Goal: Transaction & Acquisition: Purchase product/service

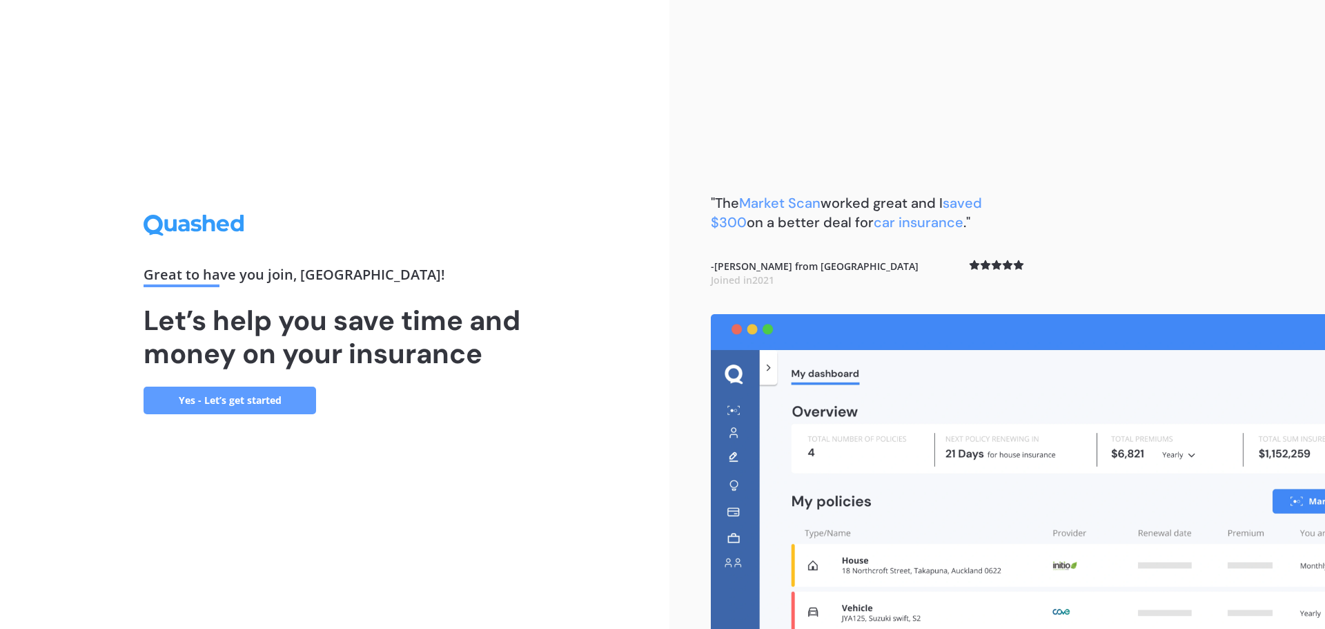
click at [213, 398] on link "Yes - Let’s get started" at bounding box center [230, 401] width 173 height 28
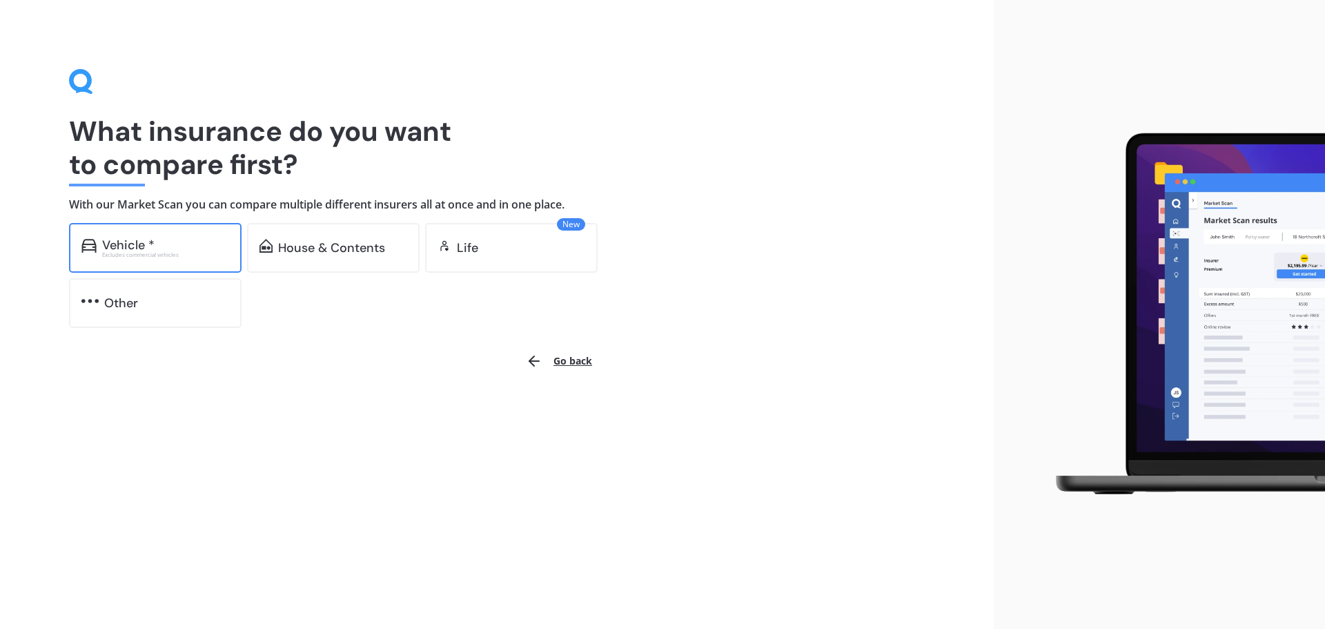
click at [156, 244] on div "Vehicle *" at bounding box center [165, 245] width 127 height 14
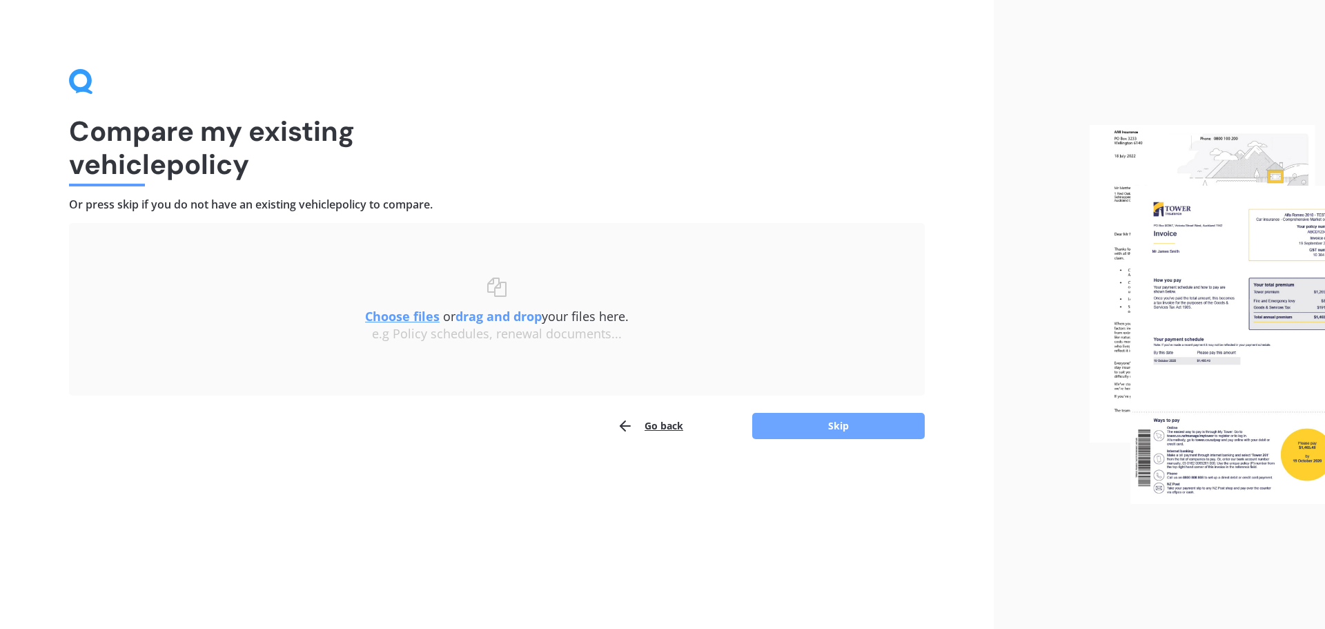
click at [809, 429] on button "Skip" at bounding box center [838, 426] width 173 height 26
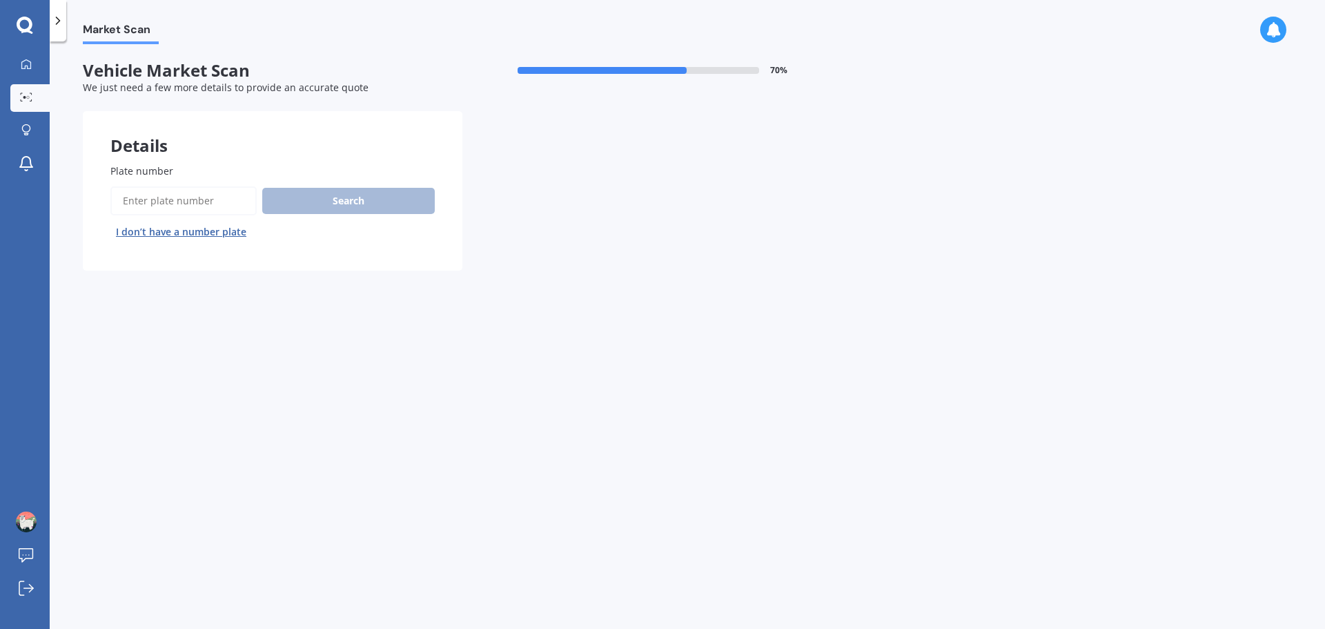
click at [182, 197] on input "Plate number" at bounding box center [183, 200] width 146 height 29
type input "rau218"
click at [349, 206] on button "Search" at bounding box center [348, 201] width 173 height 26
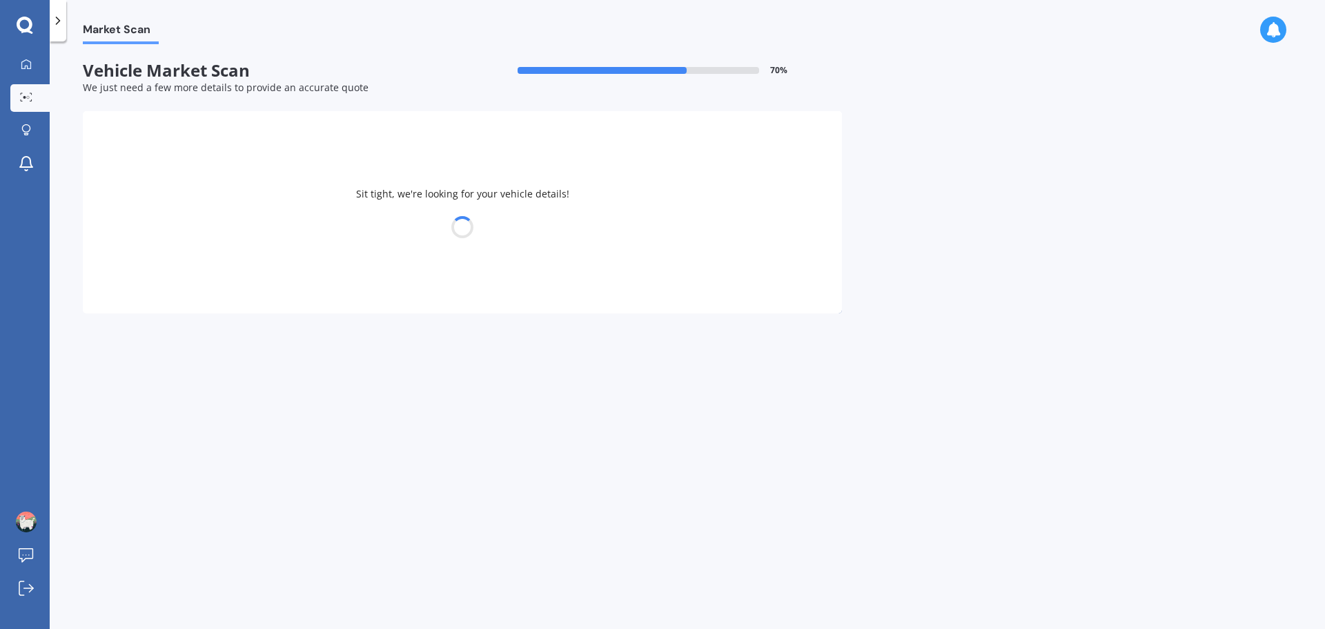
select select "FORD"
select select "RANGER"
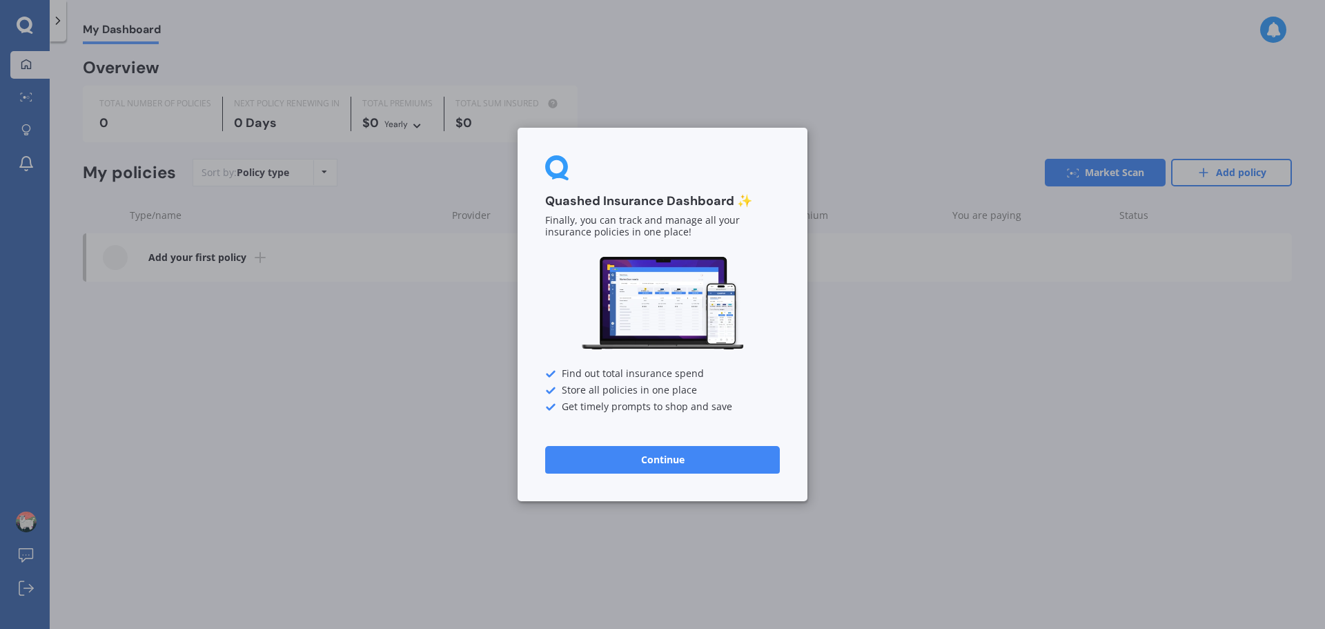
click at [667, 468] on button "Continue" at bounding box center [662, 460] width 235 height 28
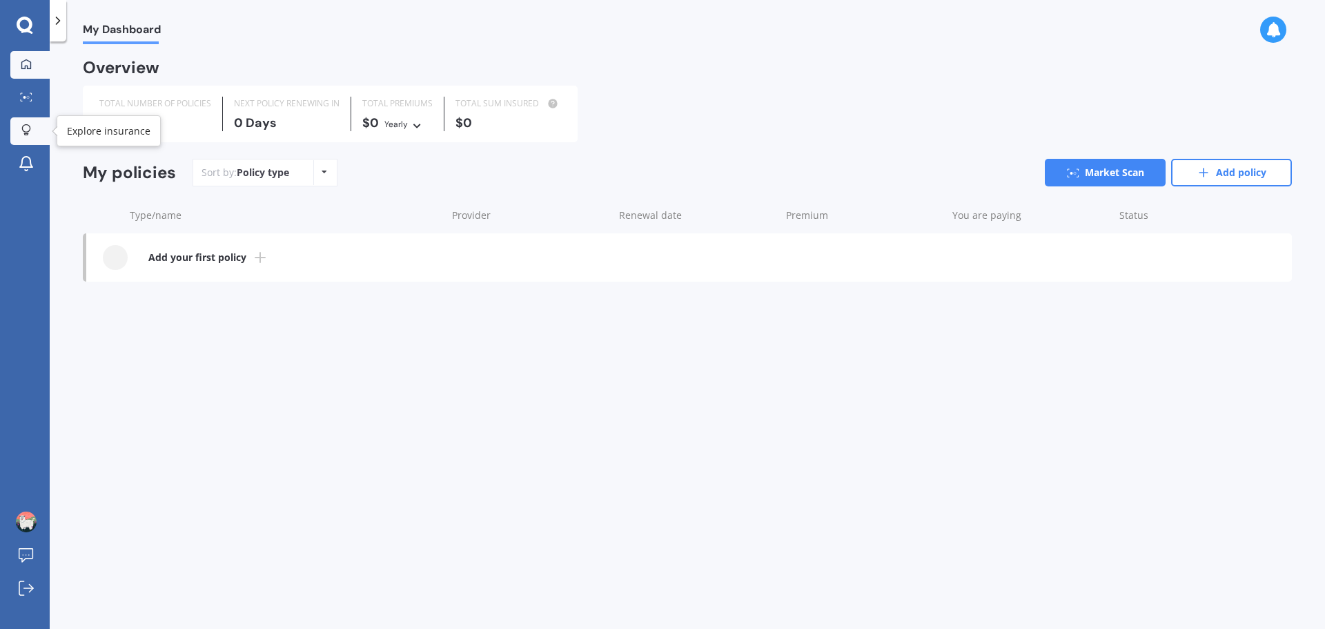
click at [24, 122] on link "Explore insurance" at bounding box center [29, 131] width 39 height 28
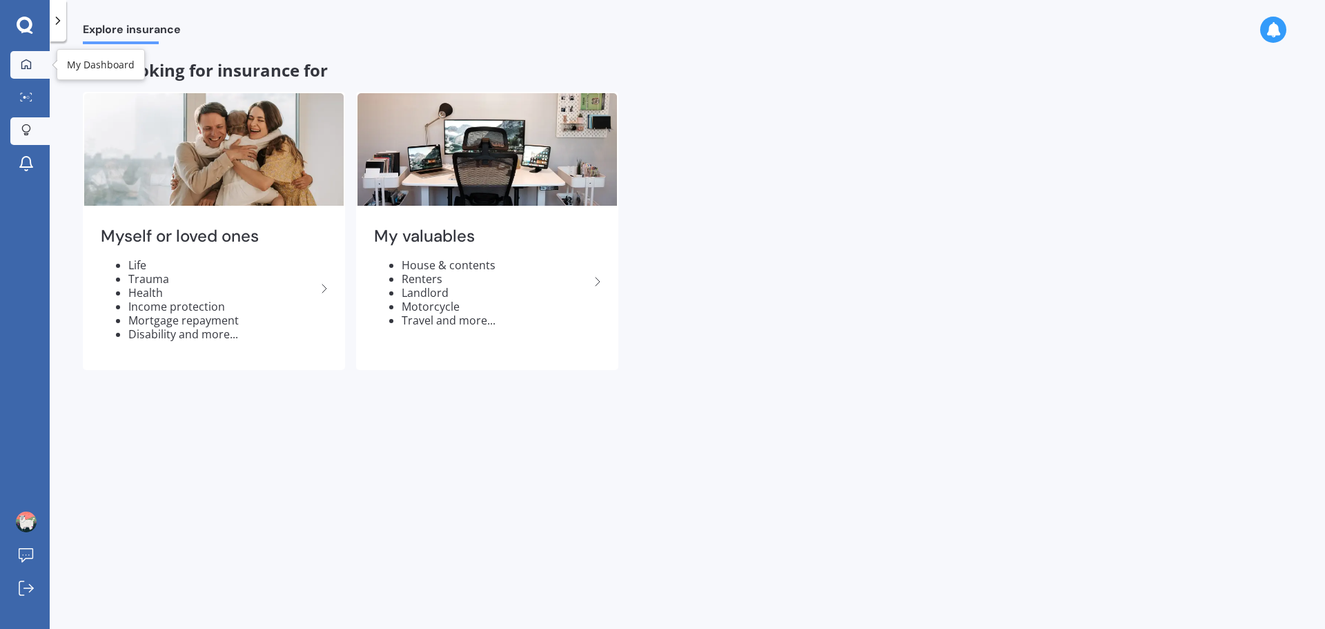
click at [25, 57] on link "My Dashboard" at bounding box center [29, 65] width 39 height 28
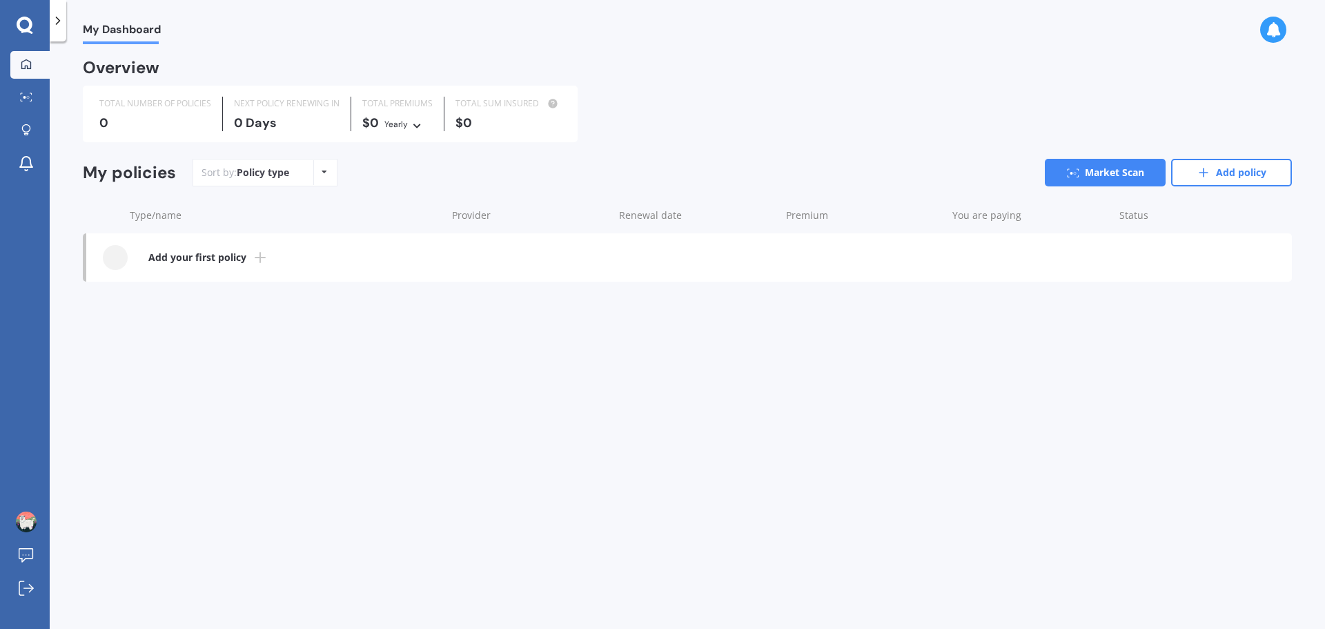
click at [25, 19] on icon at bounding box center [25, 25] width 16 height 16
click at [23, 91] on link "Market Scan" at bounding box center [29, 98] width 39 height 28
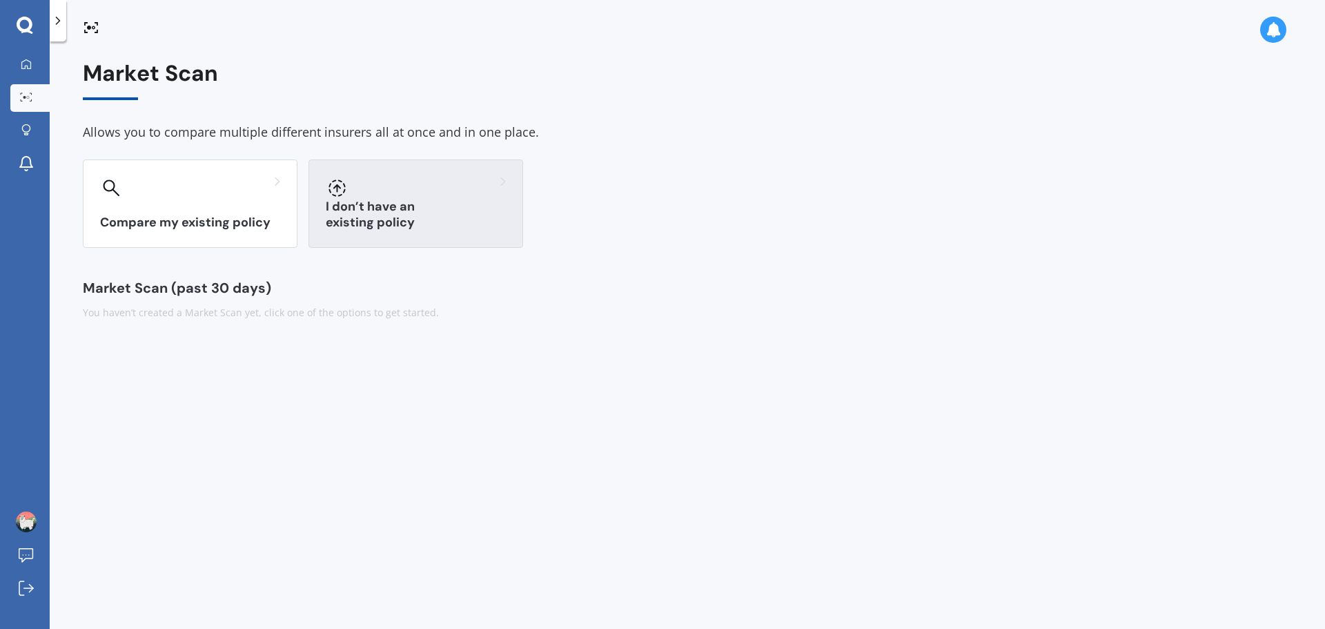
click at [431, 199] on div "I don’t have an existing policy" at bounding box center [416, 203] width 215 height 88
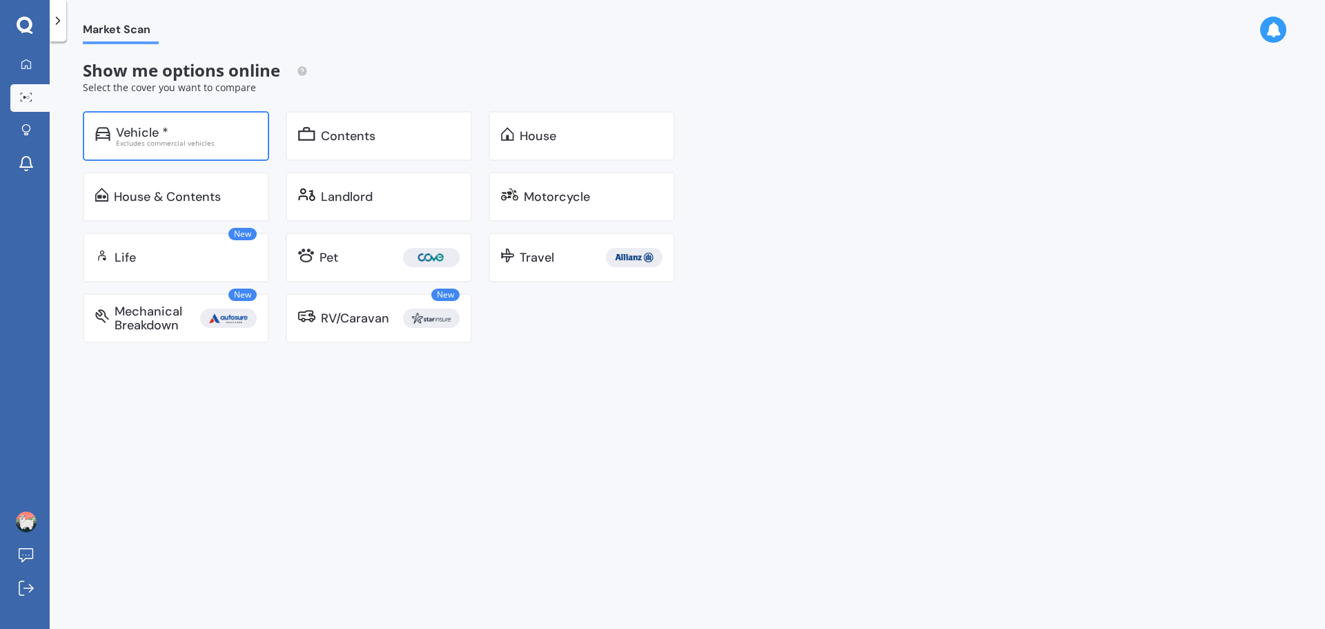
click at [200, 145] on div "Excludes commercial vehicles" at bounding box center [186, 142] width 141 height 7
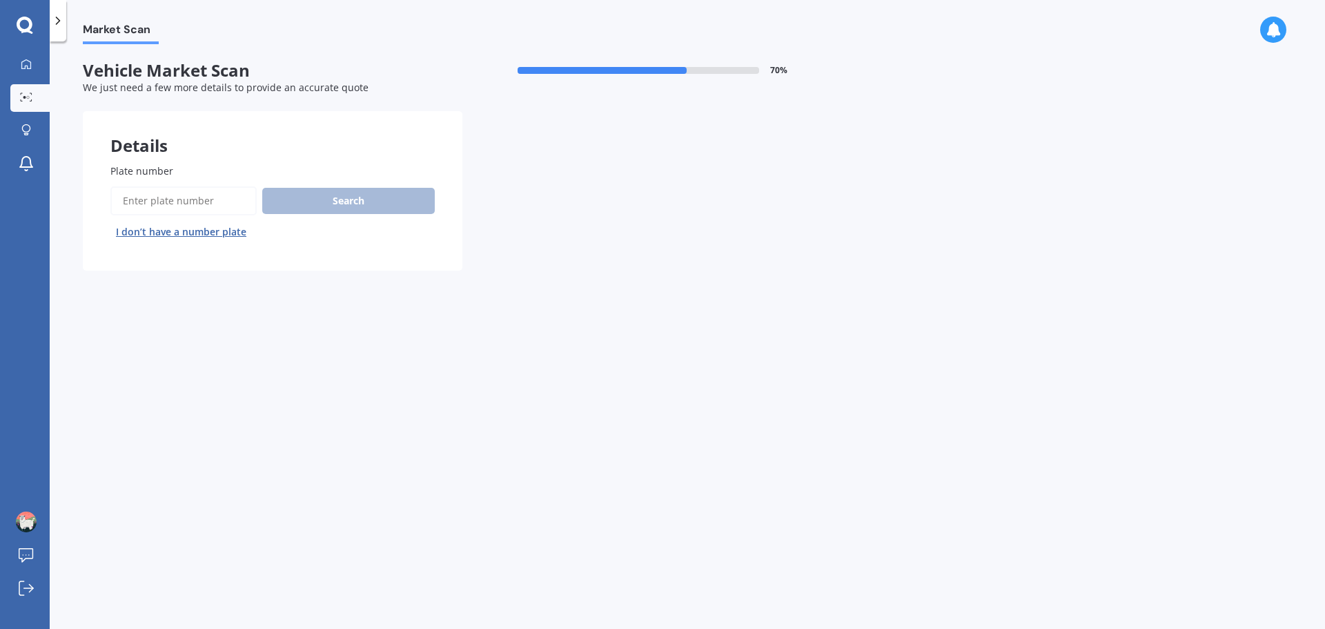
drag, startPoint x: 162, startPoint y: 210, endPoint x: 162, endPoint y: 202, distance: 8.3
click at [162, 204] on input "Plate number" at bounding box center [183, 200] width 146 height 29
type input "rau281"
click at [375, 206] on button "Search" at bounding box center [348, 201] width 173 height 26
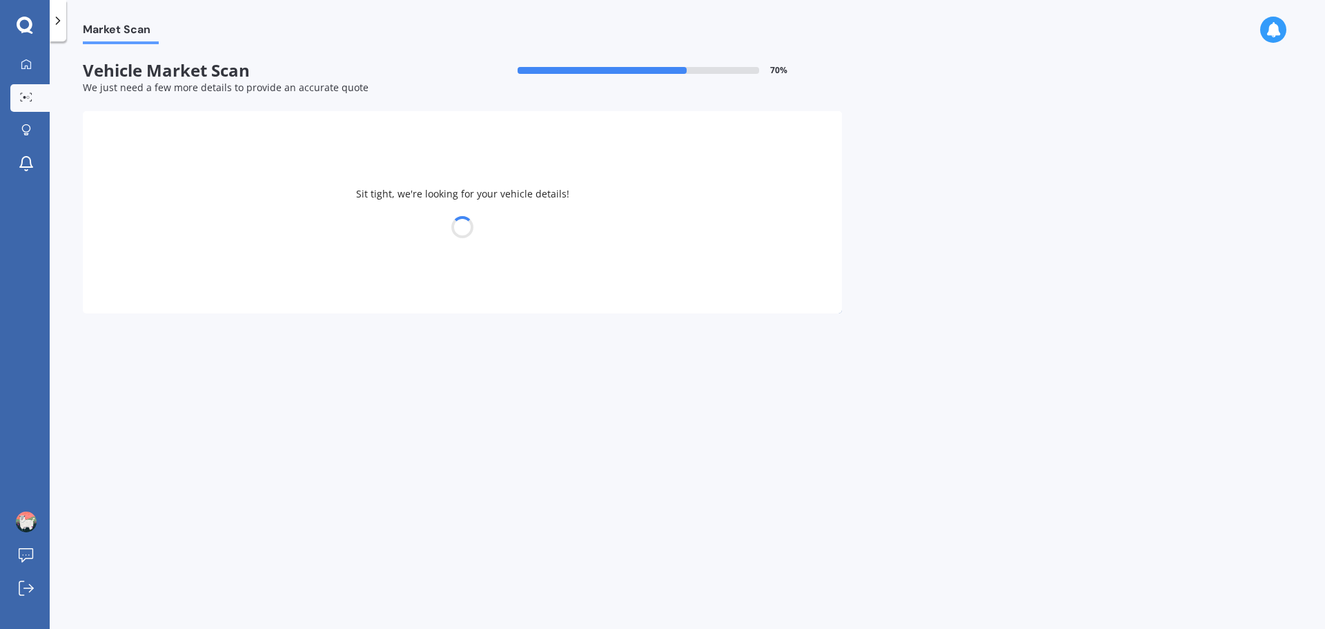
select select "TOYOTA"
select select "YARIS"
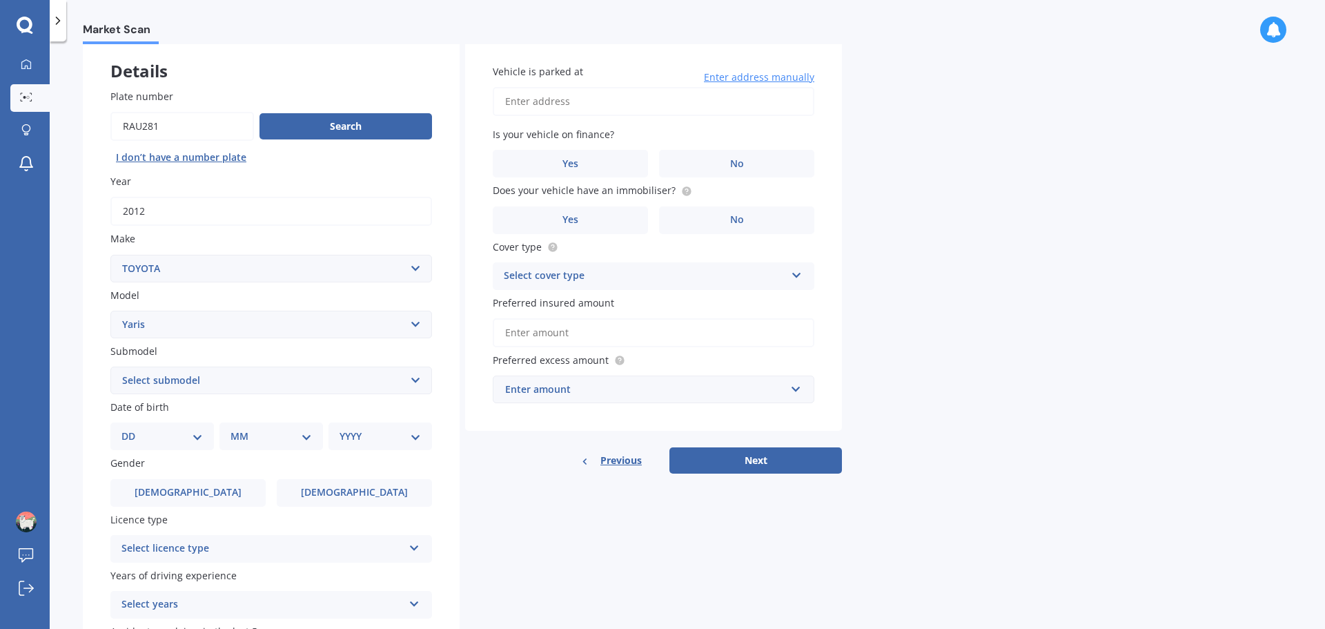
scroll to position [138, 0]
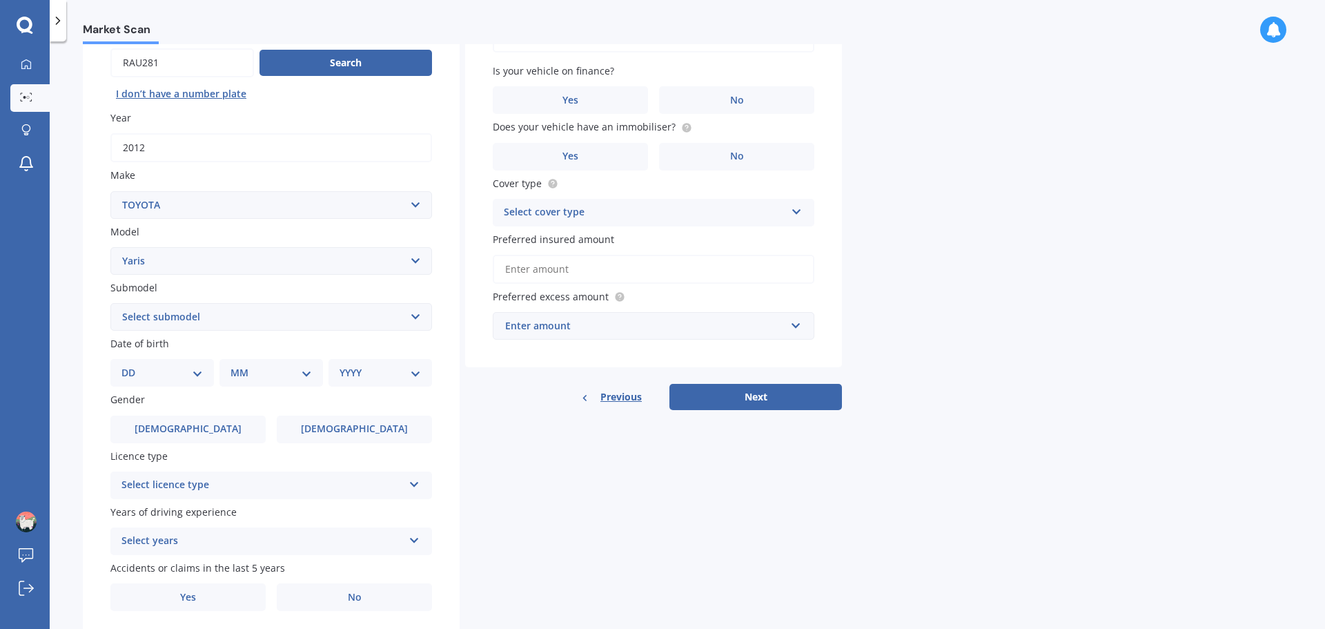
click at [263, 316] on select "Select submodel (All other) Cross 1.5 GR petrol turbo GX auto GX manual Hybrid …" at bounding box center [271, 317] width 322 height 28
click at [609, 514] on div "Details Plate number Search I don’t have a number plate Year [DATE] Make Select…" at bounding box center [462, 306] width 759 height 666
click at [147, 312] on select "Select submodel (All other) Cross 1.5 GR petrol turbo GX auto GX manual Hybrid …" at bounding box center [271, 317] width 322 height 28
select select "(ALL OTHER)"
click at [110, 303] on select "Select submodel (All other) Cross 1.5 GR petrol turbo GX auto GX manual Hybrid …" at bounding box center [271, 317] width 322 height 28
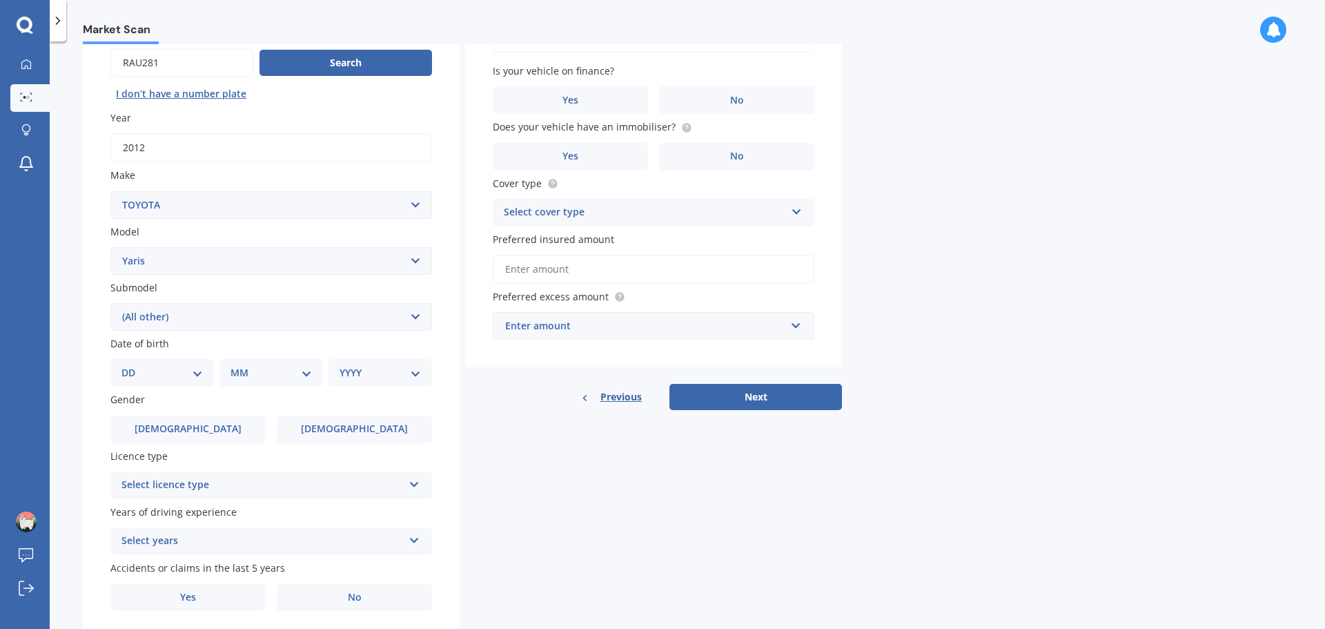
click at [139, 371] on select "DD 01 02 03 04 05 06 07 08 09 10 11 12 13 14 15 16 17 18 19 20 21 22 23 24 25 2…" at bounding box center [161, 372] width 81 height 15
select select "04"
click at [133, 365] on select "DD 01 02 03 04 05 06 07 08 09 10 11 12 13 14 15 16 17 18 19 20 21 22 23 24 25 2…" at bounding box center [161, 372] width 81 height 15
click at [250, 373] on select "MM 01 02 03 04 05 06 07 08 09 10 11 12" at bounding box center [274, 372] width 76 height 15
select select "05"
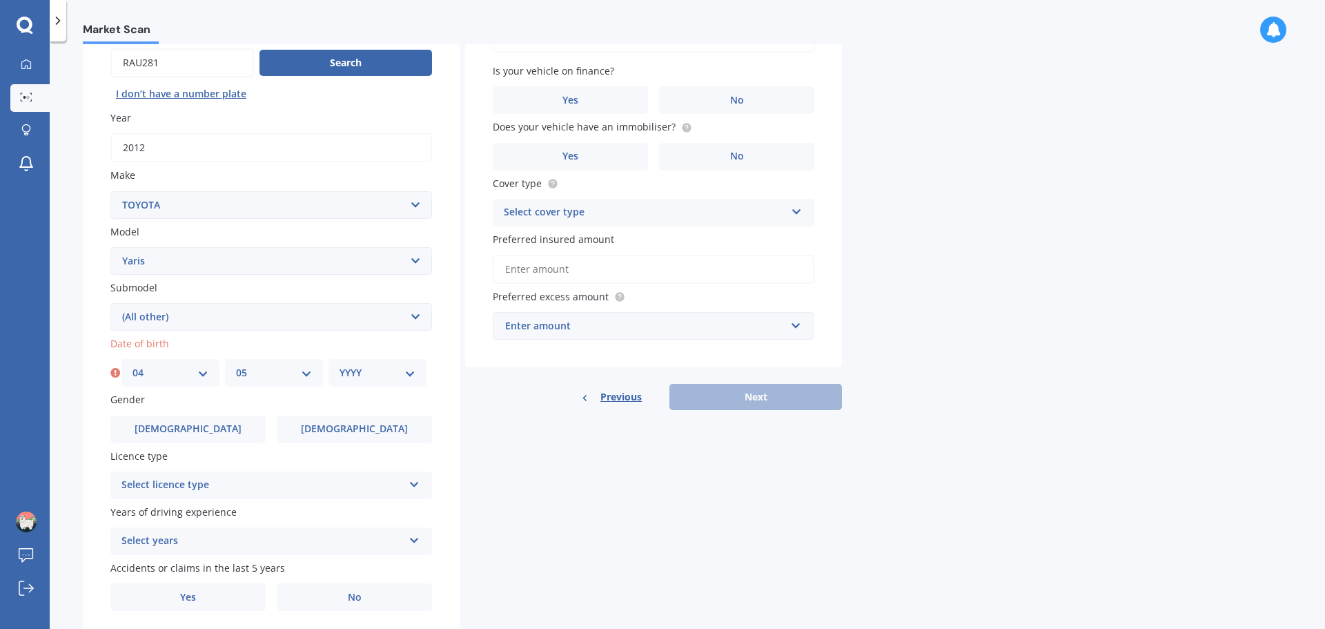
click at [236, 365] on select "MM 01 02 03 04 05 06 07 08 09 10 11 12" at bounding box center [274, 372] width 76 height 15
click at [382, 372] on select "YYYY 2025 2024 2023 2022 2021 2020 2019 2018 2017 2016 2015 2014 2013 2012 2011…" at bounding box center [378, 372] width 76 height 15
select select "1985"
click at [340, 365] on select "YYYY 2025 2024 2023 2022 2021 2020 2019 2018 2017 2016 2015 2014 2013 2012 2011…" at bounding box center [378, 372] width 76 height 15
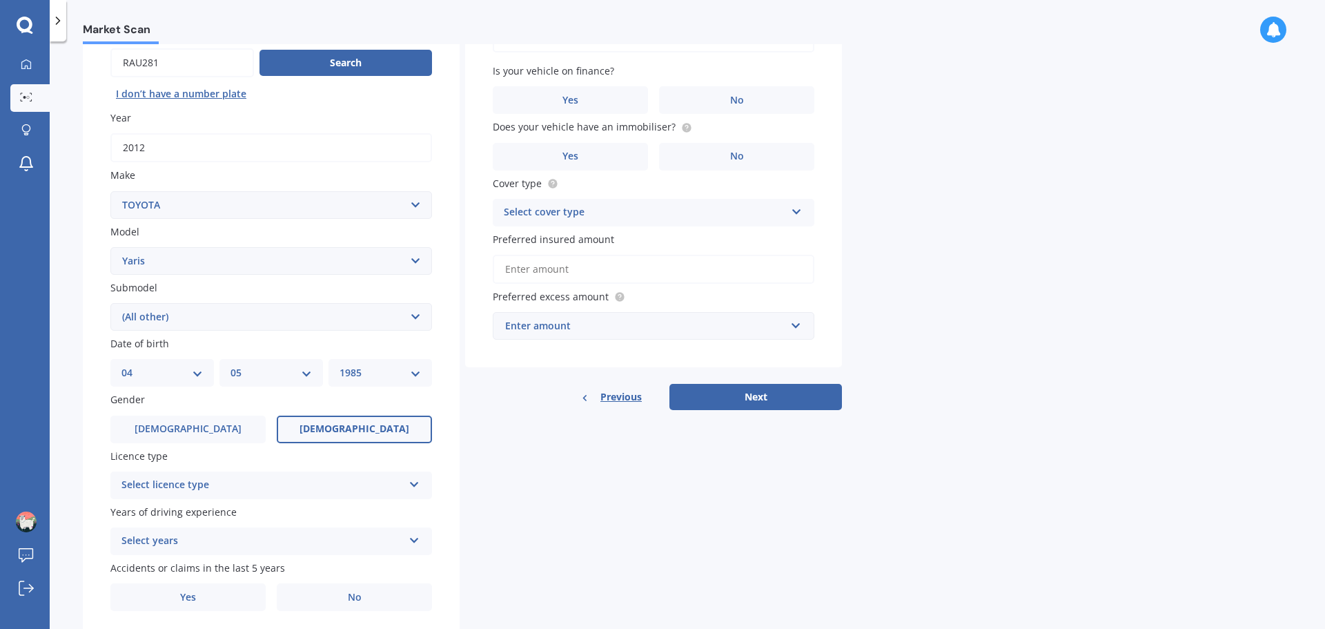
click at [346, 423] on span "[DEMOGRAPHIC_DATA]" at bounding box center [355, 429] width 110 height 12
click at [0, 0] on input "[DEMOGRAPHIC_DATA]" at bounding box center [0, 0] width 0 height 0
click at [393, 487] on div "Select licence type" at bounding box center [262, 485] width 282 height 17
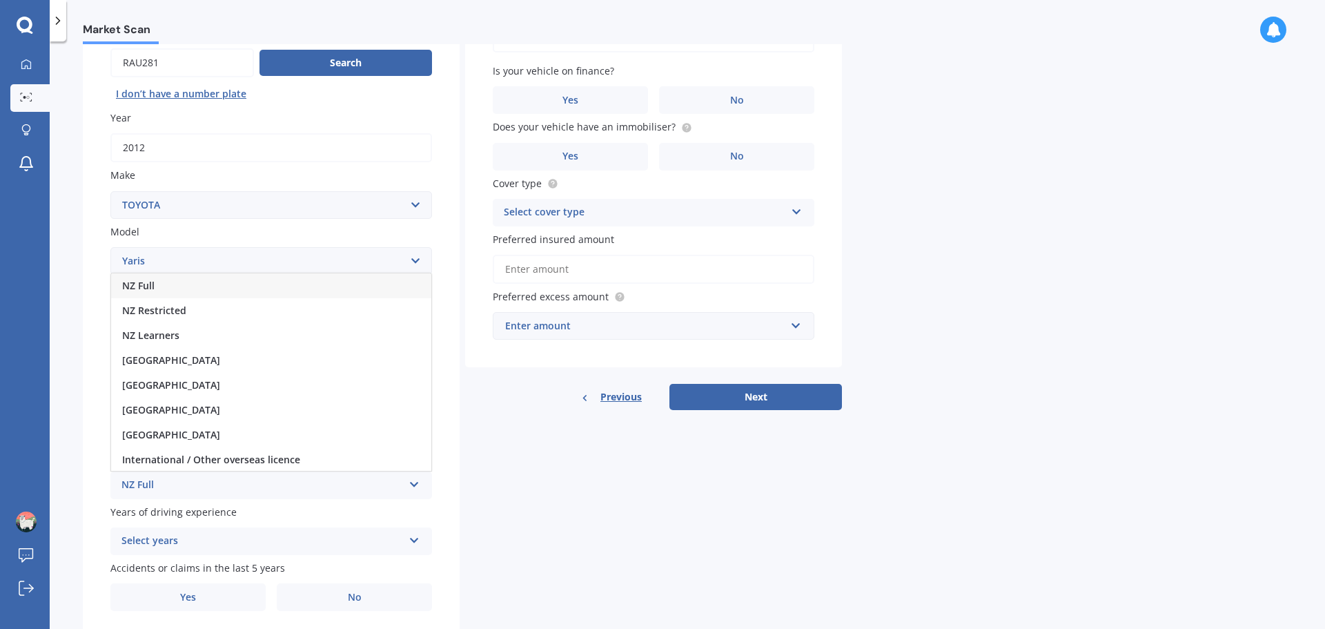
click at [171, 287] on div "NZ Full" at bounding box center [271, 285] width 320 height 25
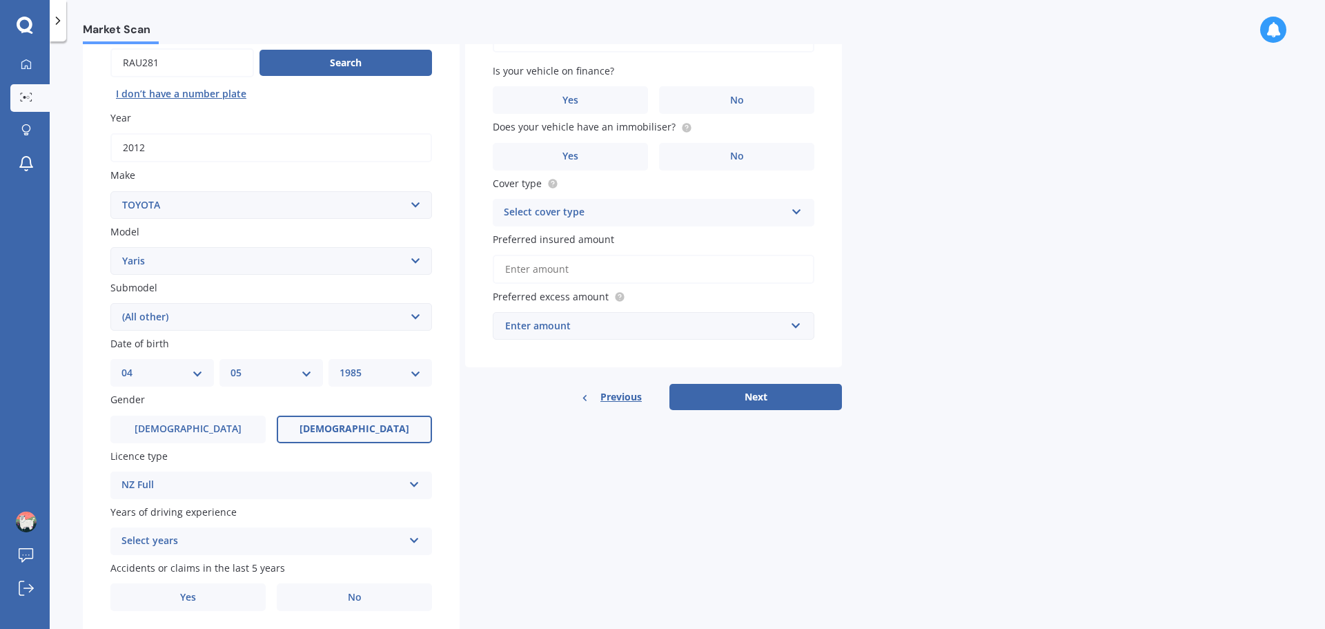
click at [229, 517] on span "Years of driving experience" at bounding box center [173, 511] width 126 height 13
click at [171, 545] on div "Select years" at bounding box center [262, 541] width 282 height 17
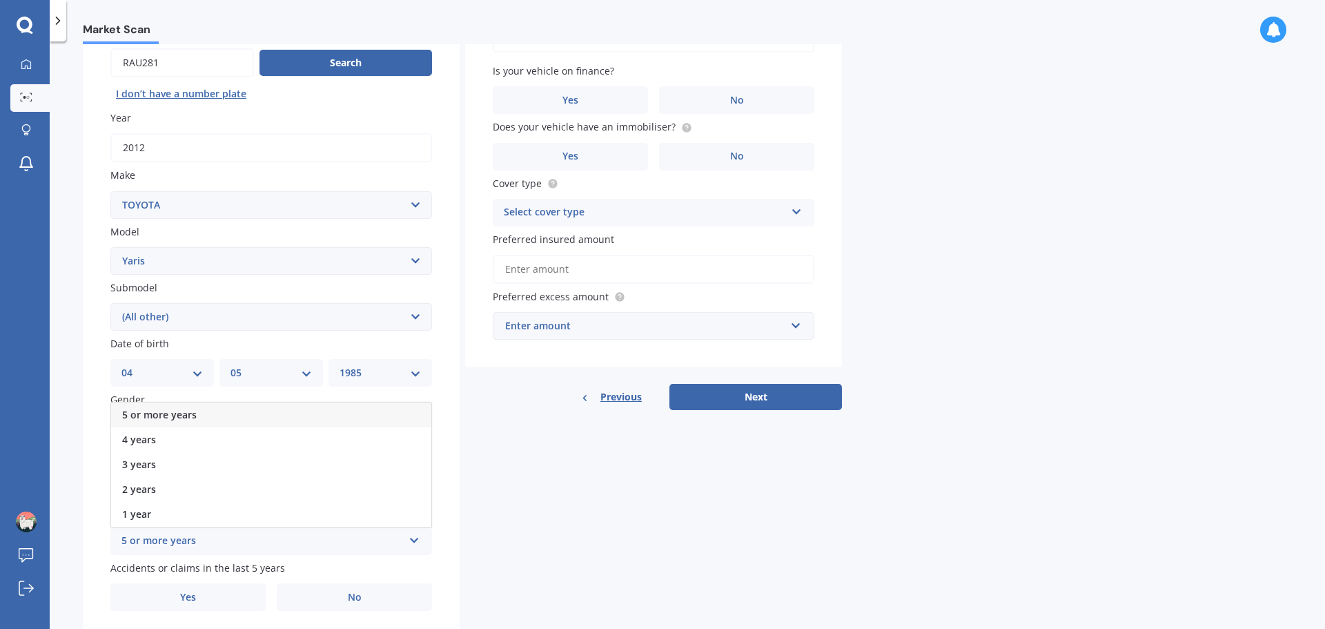
click at [164, 416] on span "5 or more years" at bounding box center [159, 414] width 75 height 13
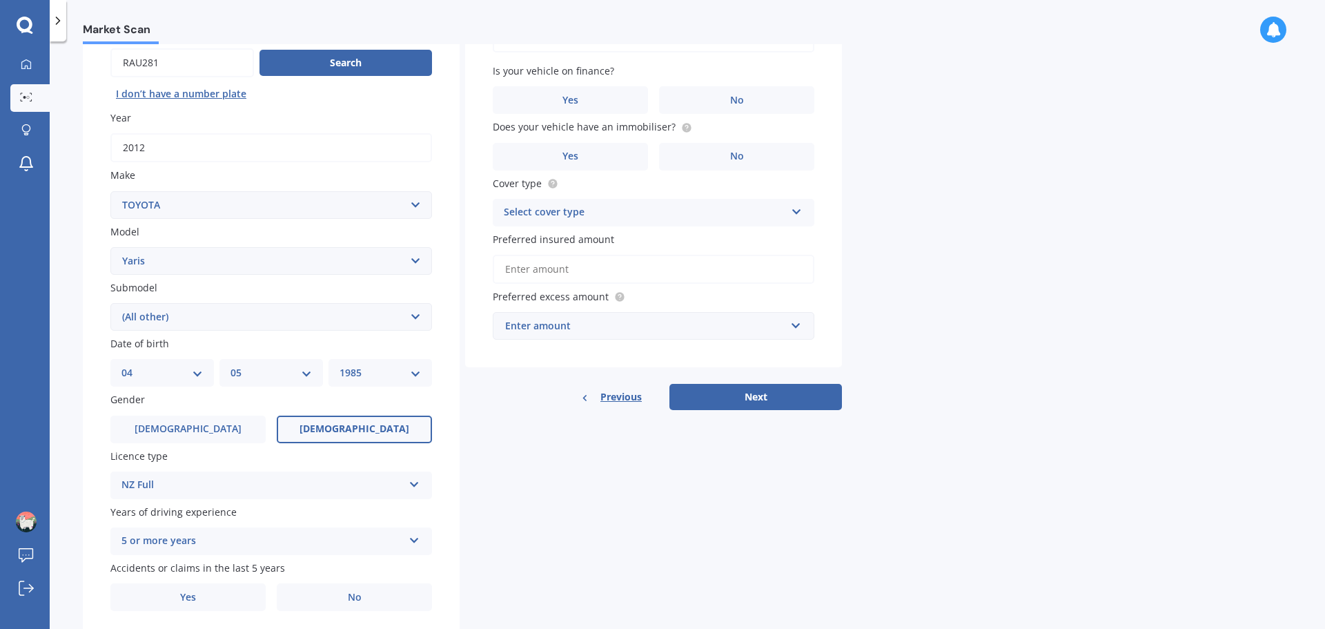
scroll to position [184, 0]
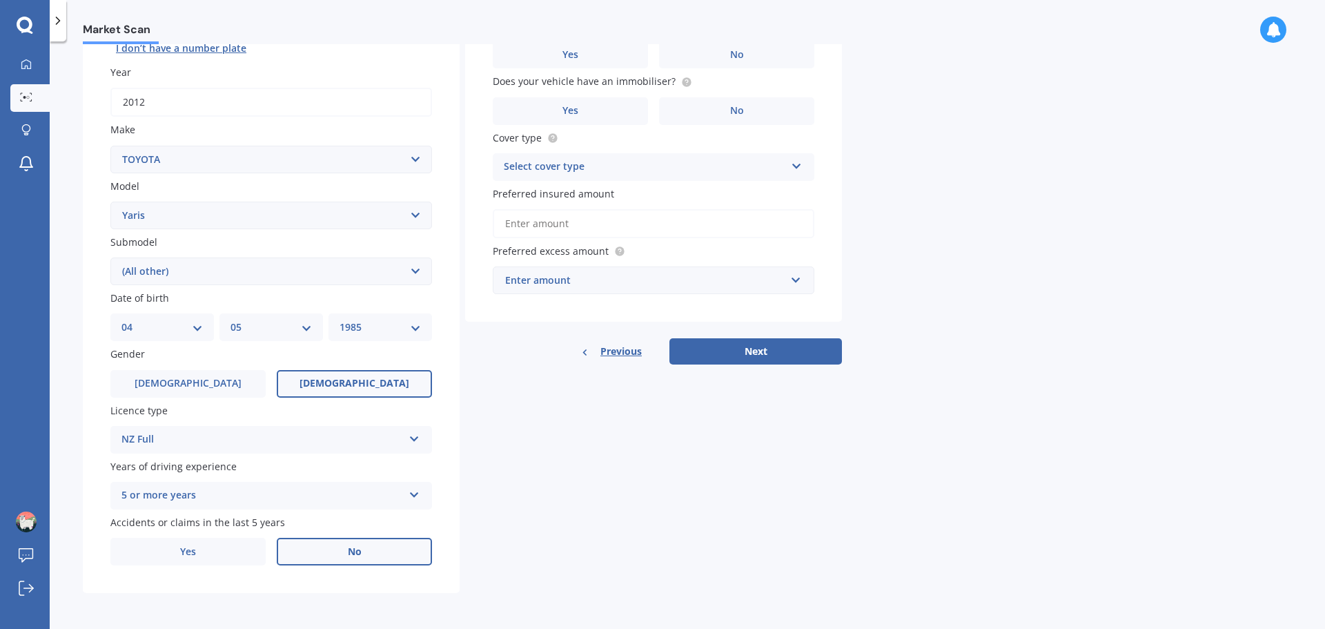
click at [351, 546] on span "No" at bounding box center [355, 552] width 14 height 12
click at [0, 0] on input "No" at bounding box center [0, 0] width 0 height 0
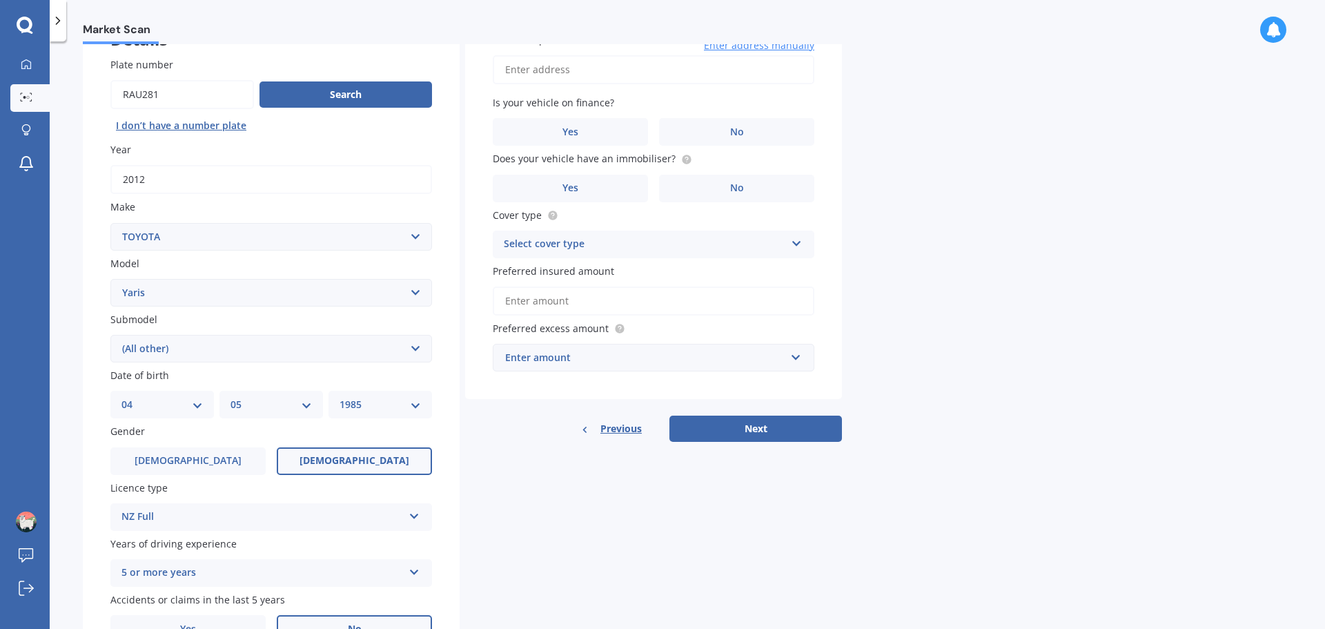
scroll to position [0, 0]
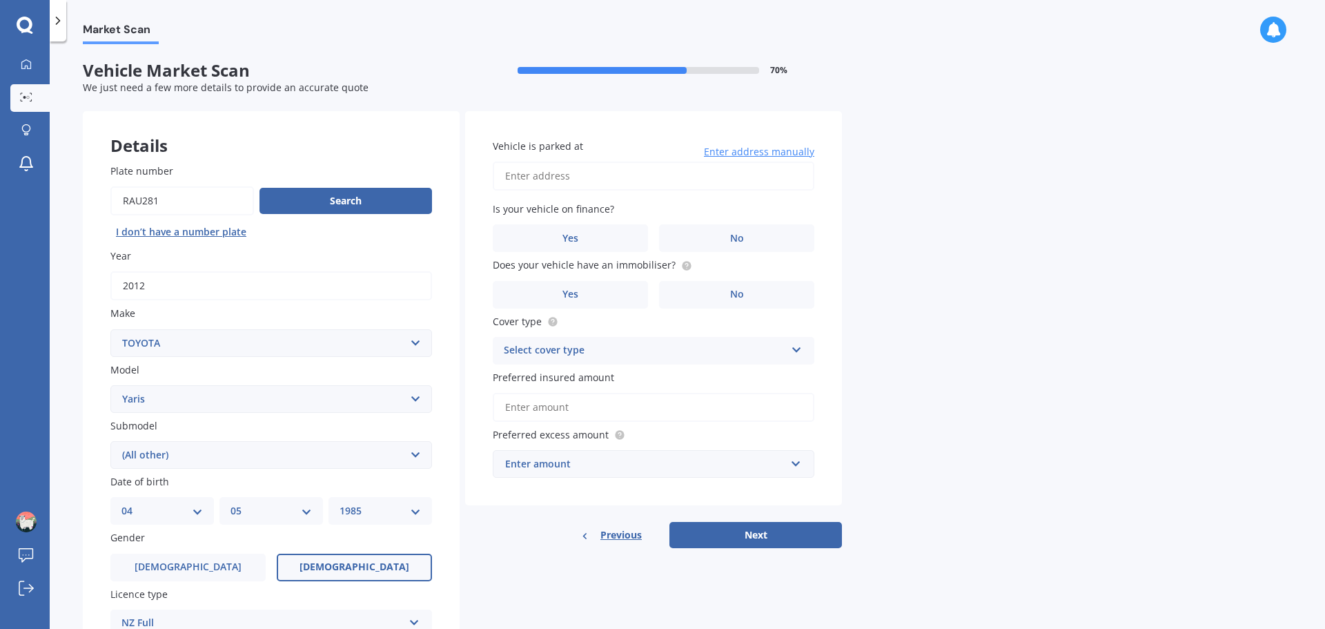
click at [527, 177] on input "Vehicle is parked at" at bounding box center [654, 176] width 322 height 29
click at [593, 174] on input "[STREET_ADDRESS]" at bounding box center [654, 176] width 322 height 29
type input "[STREET_ADDRESS]"
click at [759, 236] on label "No" at bounding box center [736, 238] width 155 height 28
click at [0, 0] on input "No" at bounding box center [0, 0] width 0 height 0
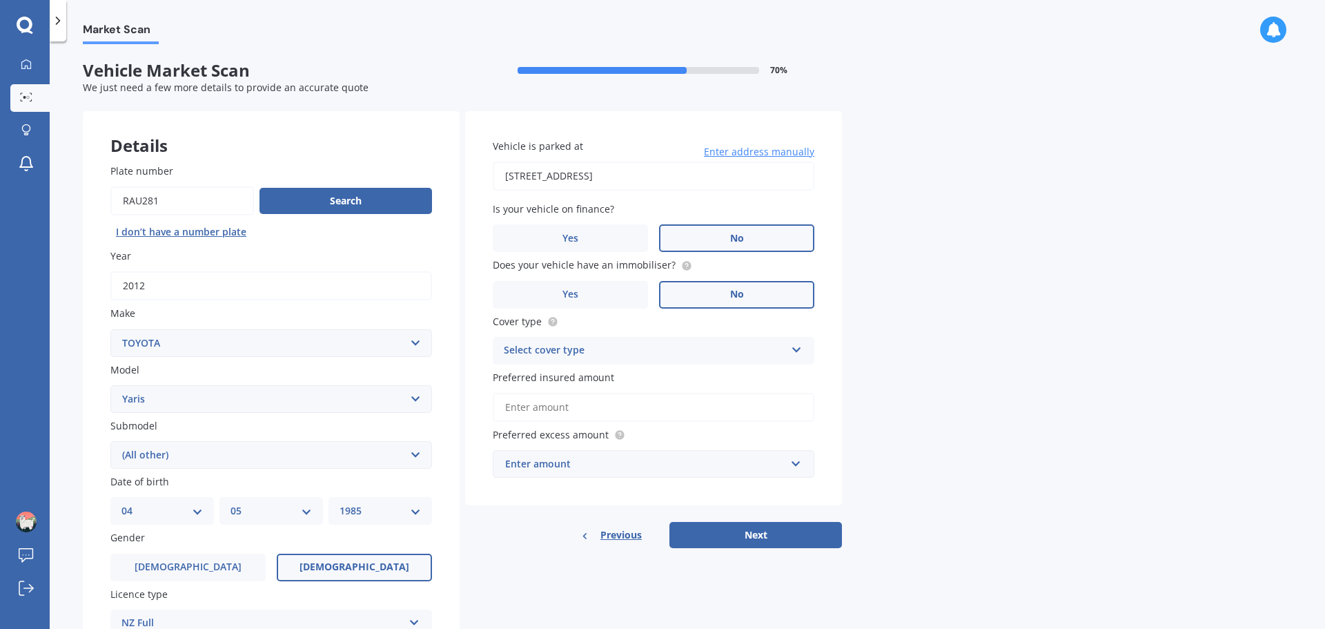
click at [770, 303] on label "No" at bounding box center [736, 295] width 155 height 28
click at [0, 0] on input "No" at bounding box center [0, 0] width 0 height 0
click at [526, 350] on div "Select cover type" at bounding box center [645, 350] width 282 height 17
click at [530, 374] on span "Comprehensive" at bounding box center [541, 377] width 73 height 13
click at [554, 413] on input "Preferred insured amount" at bounding box center [654, 407] width 322 height 29
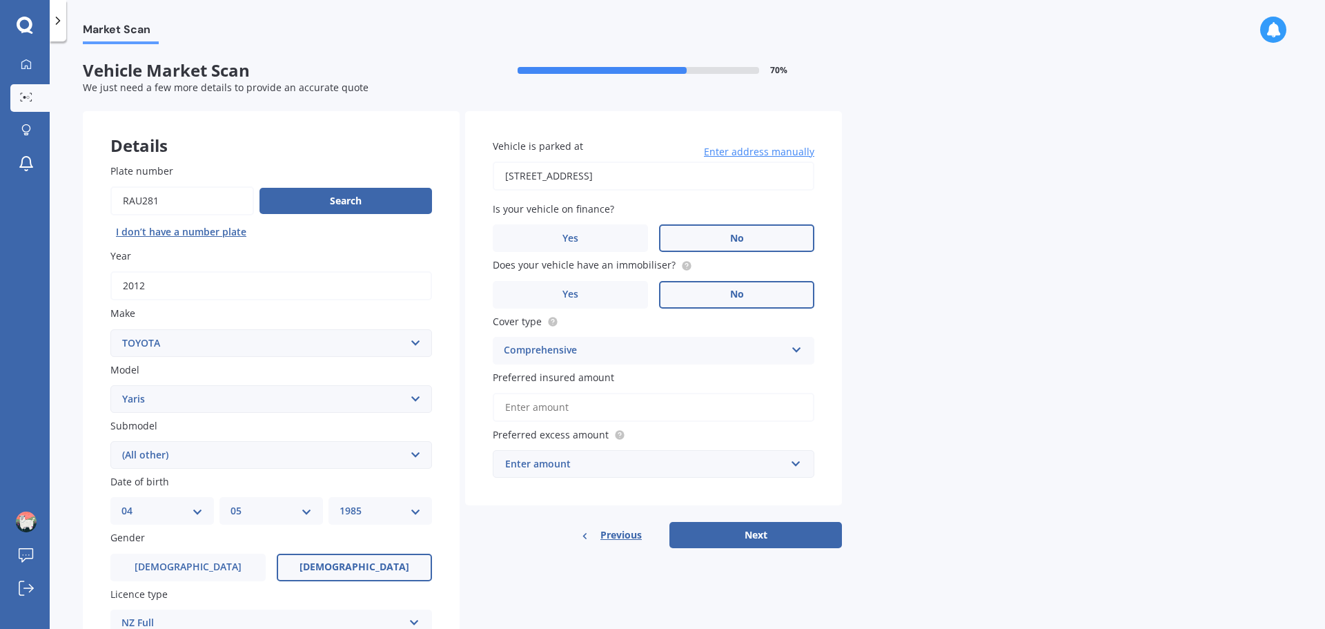
click at [920, 420] on div "Market Scan Vehicle Market Scan 70 % We just need a few more details to provide…" at bounding box center [687, 337] width 1275 height 587
click at [801, 464] on input "text" at bounding box center [648, 464] width 309 height 26
click at [933, 450] on div "Market Scan Vehicle Market Scan 70 % We just need a few more details to provide…" at bounding box center [687, 337] width 1275 height 587
click at [794, 467] on input "text" at bounding box center [648, 464] width 309 height 26
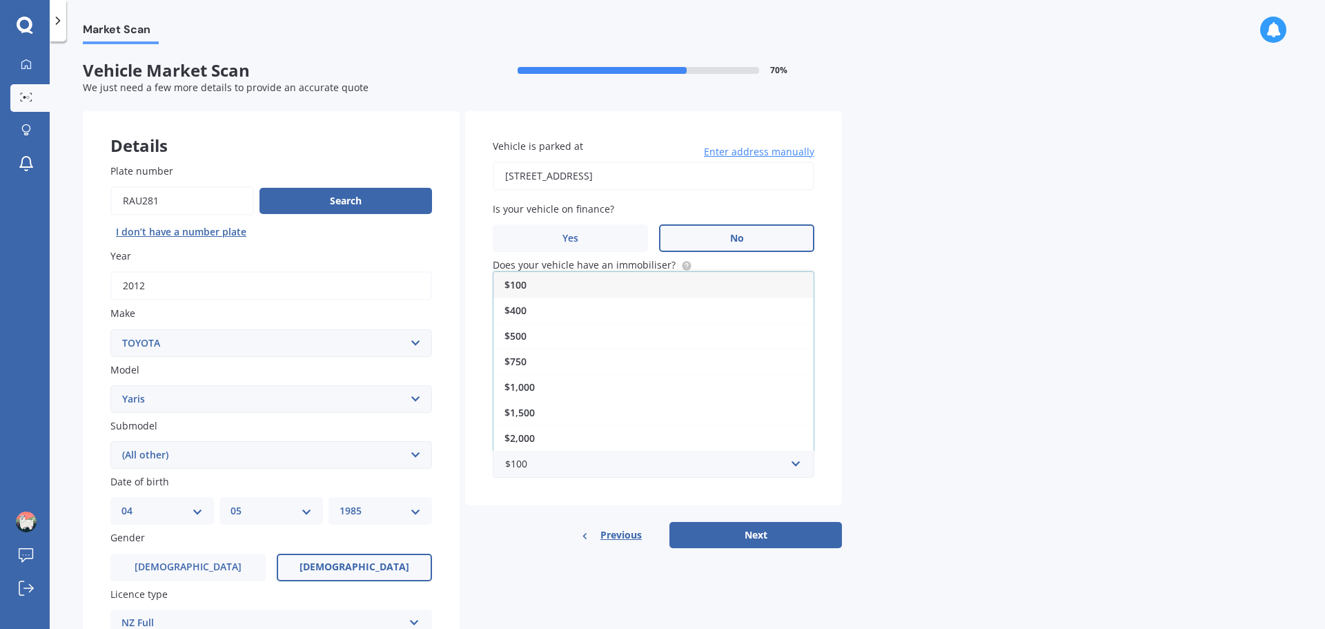
click at [909, 446] on div "Market Scan Vehicle Market Scan 70 % We just need a few more details to provide…" at bounding box center [687, 337] width 1275 height 587
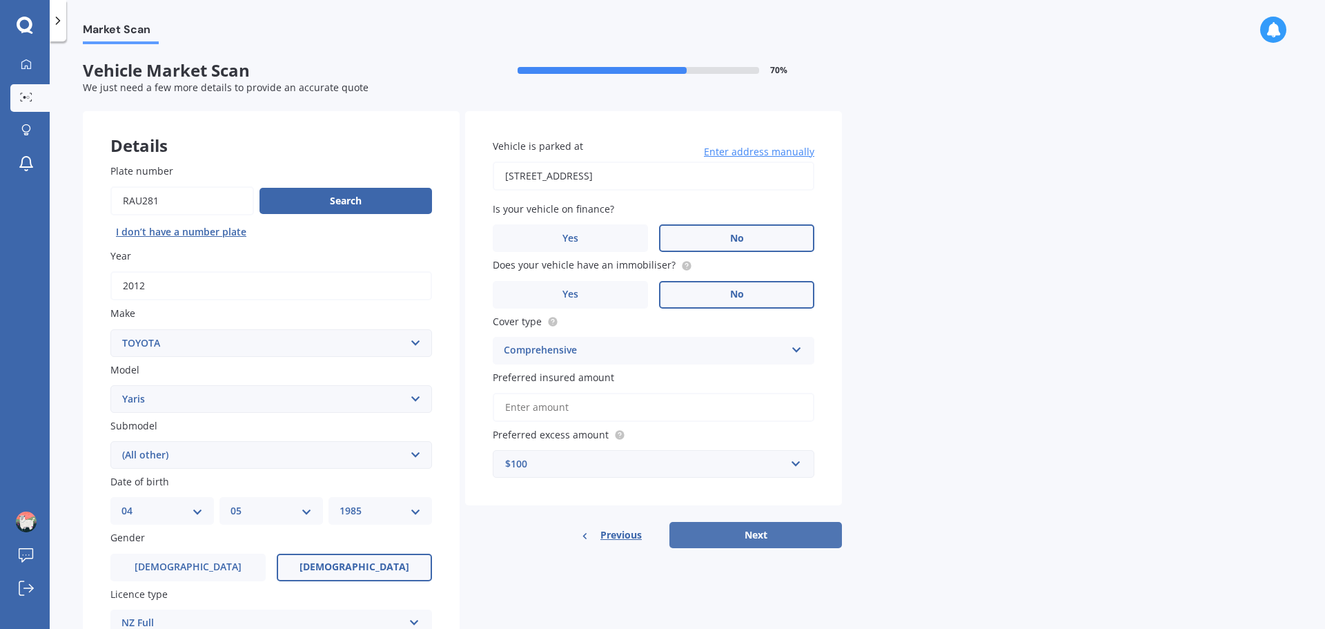
click at [756, 536] on button "Next" at bounding box center [755, 535] width 173 height 26
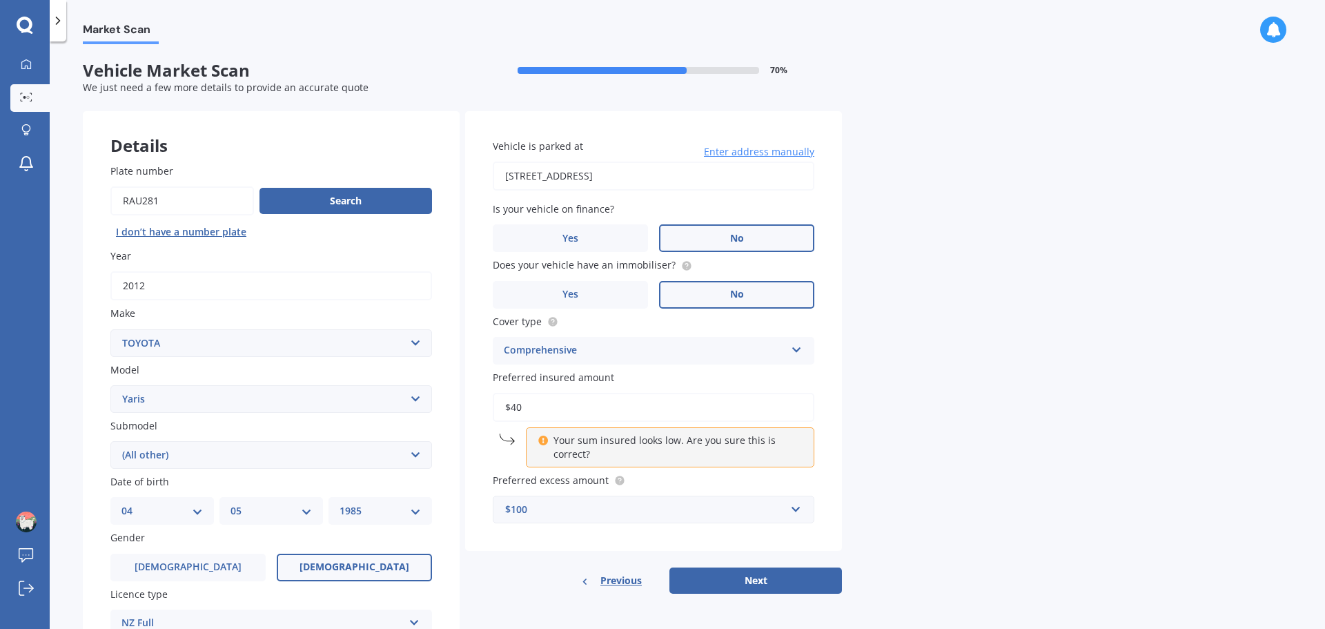
drag, startPoint x: 565, startPoint y: 407, endPoint x: 468, endPoint y: 403, distance: 97.4
click at [468, 403] on div "Vehicle is parked at [STREET_ADDRESS] Enter address manually Is your vehicle on…" at bounding box center [653, 331] width 377 height 440
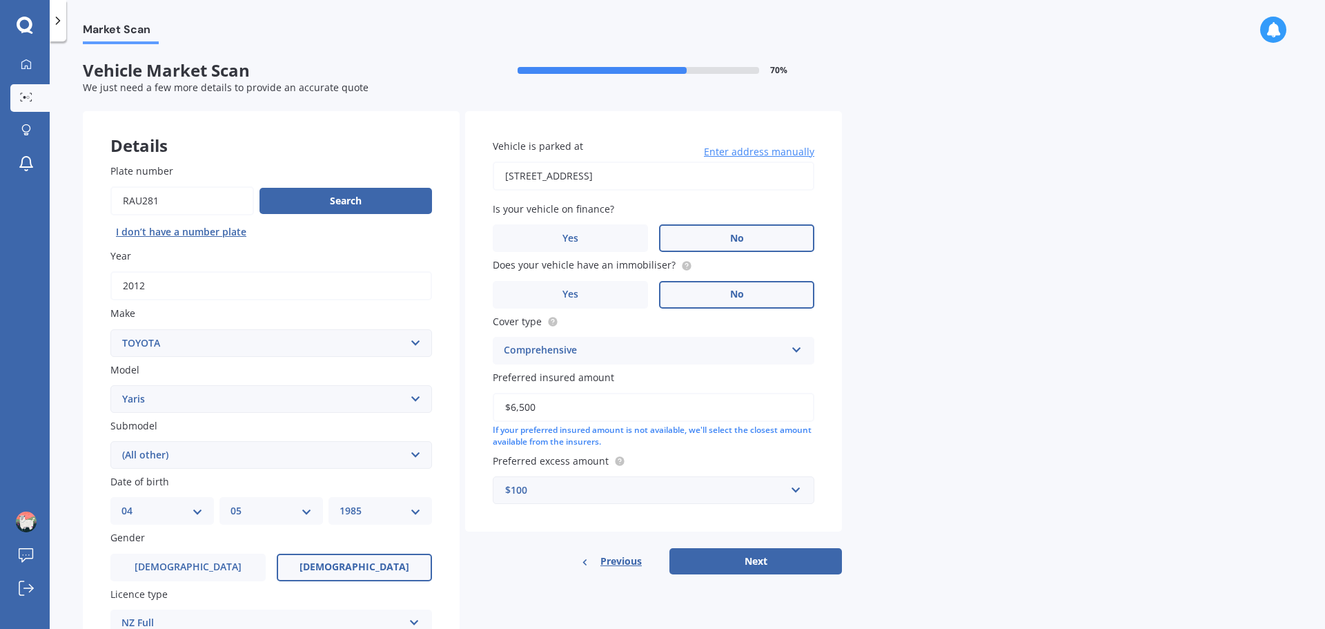
type input "$6,500"
click at [1042, 550] on div "Market Scan Vehicle Market Scan 70 % We just need a few more details to provide…" at bounding box center [687, 337] width 1275 height 587
click at [786, 554] on button "Next" at bounding box center [755, 561] width 173 height 26
select select "04"
select select "05"
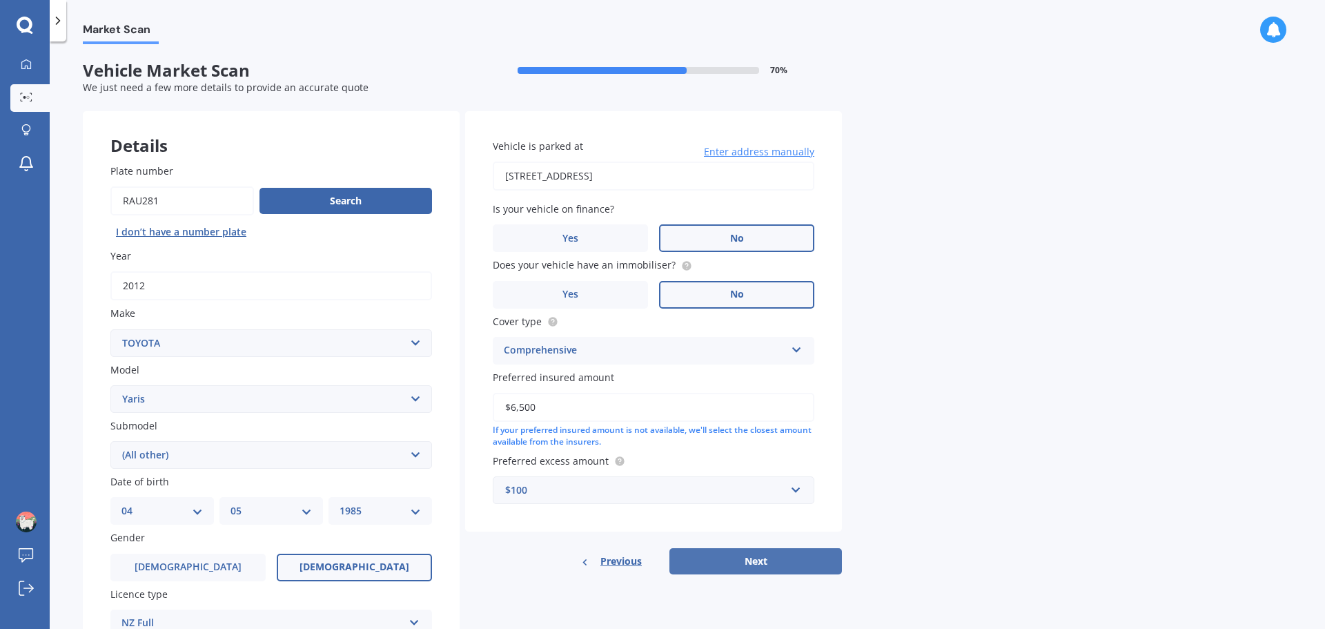
select select "1985"
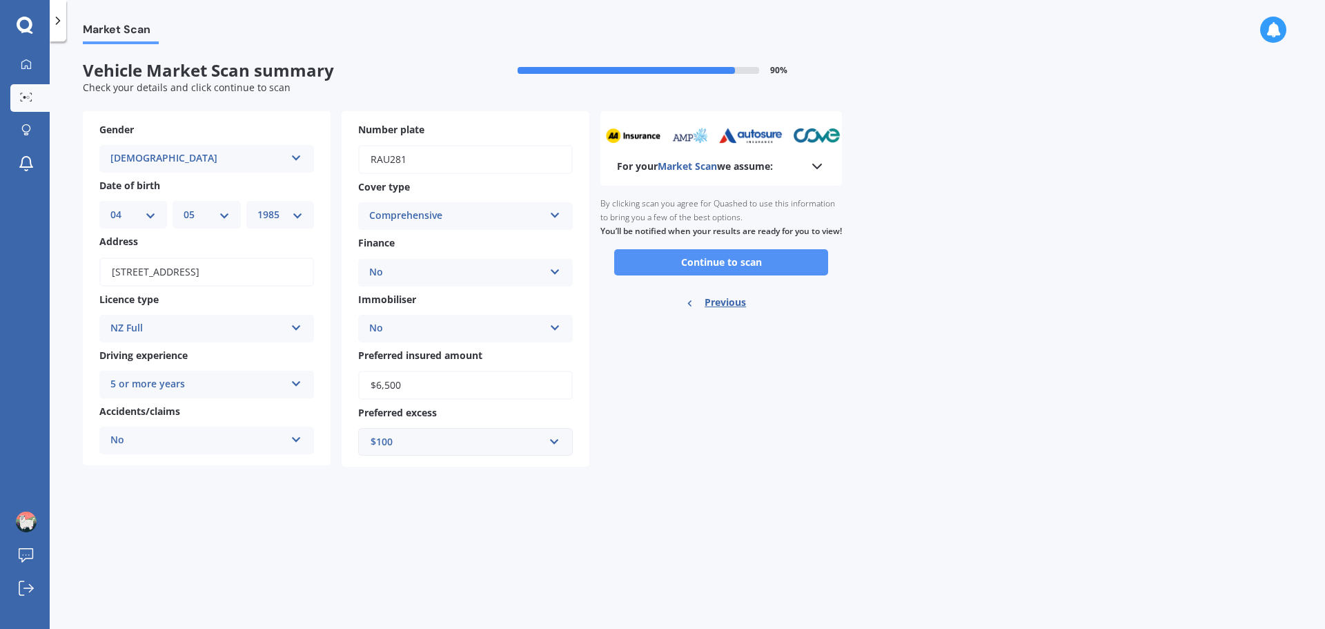
click at [750, 272] on button "Continue to scan" at bounding box center [721, 262] width 214 height 26
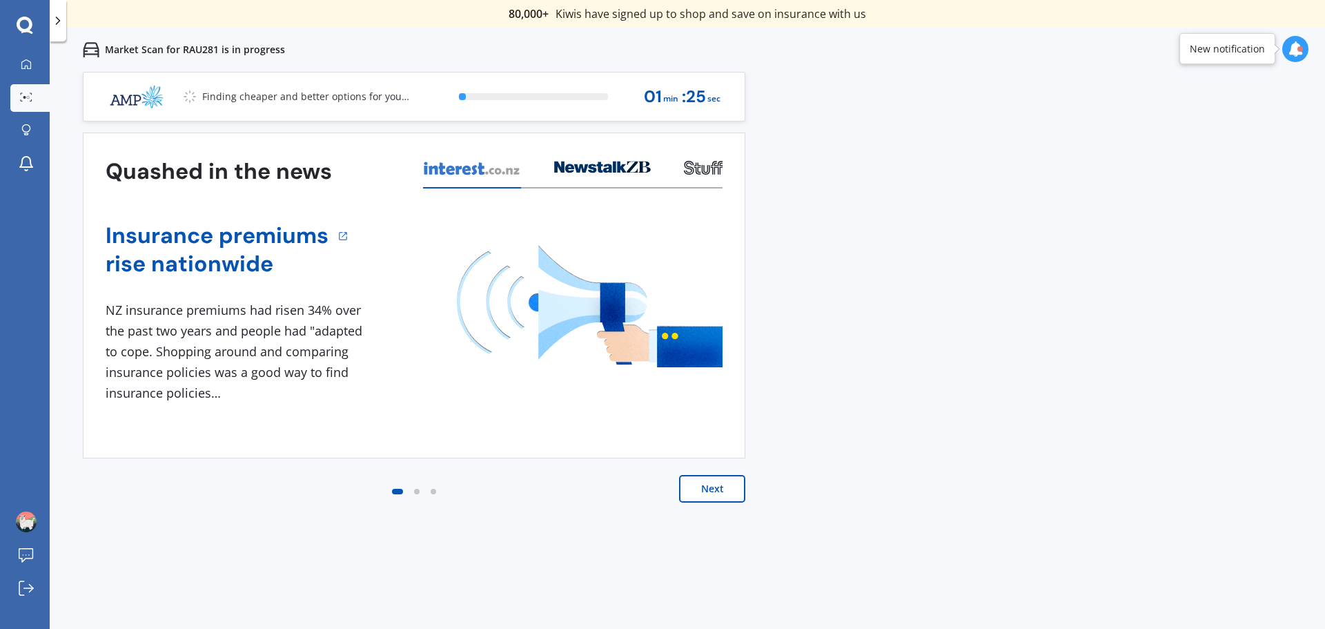
click at [731, 488] on button "Next" at bounding box center [712, 489] width 66 height 28
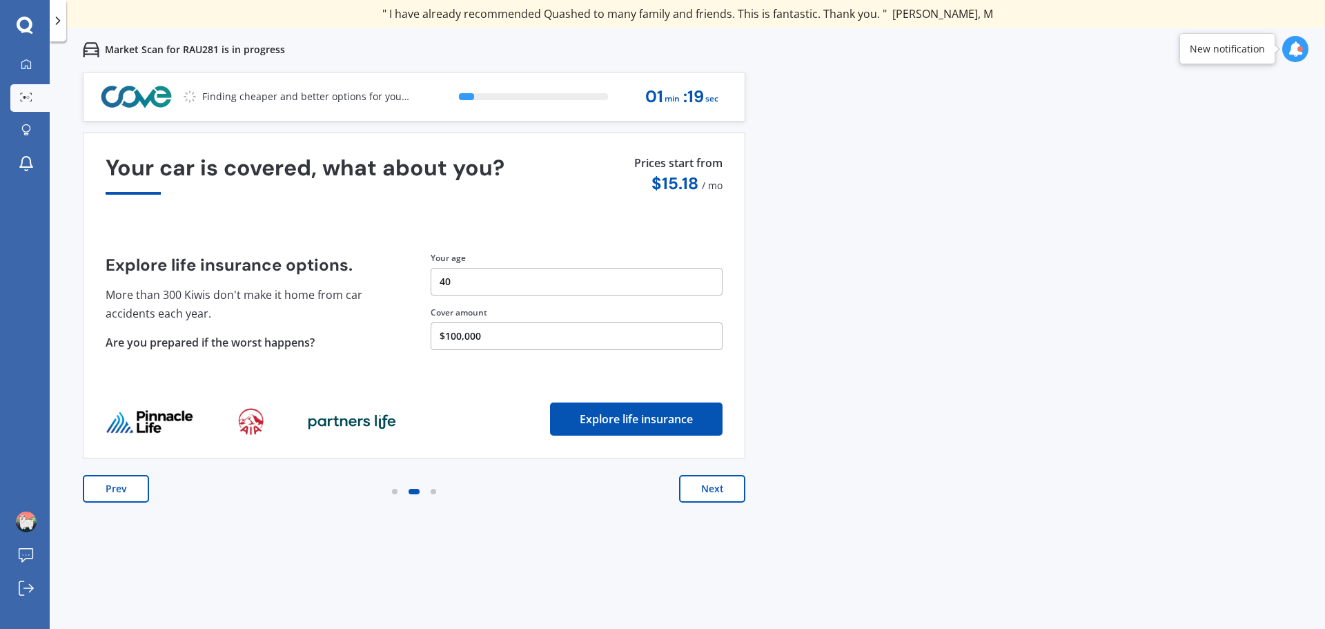
click at [731, 488] on button "Next" at bounding box center [712, 489] width 66 height 28
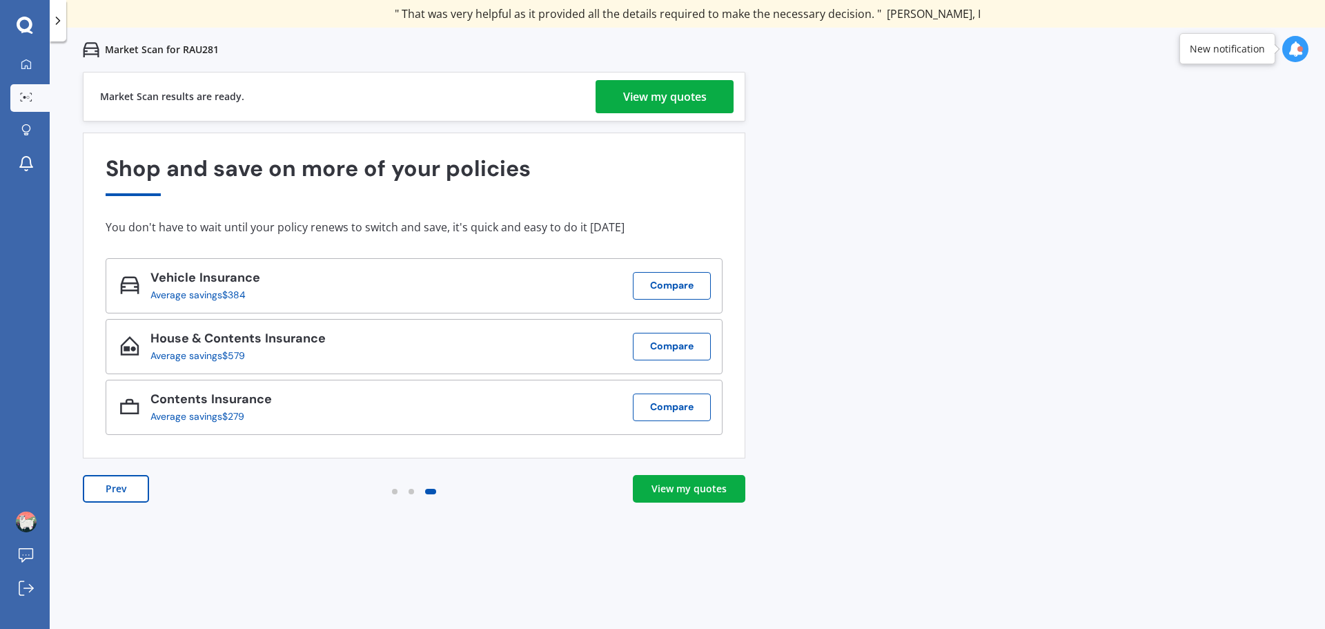
click at [701, 493] on div "View my quotes" at bounding box center [689, 489] width 75 height 14
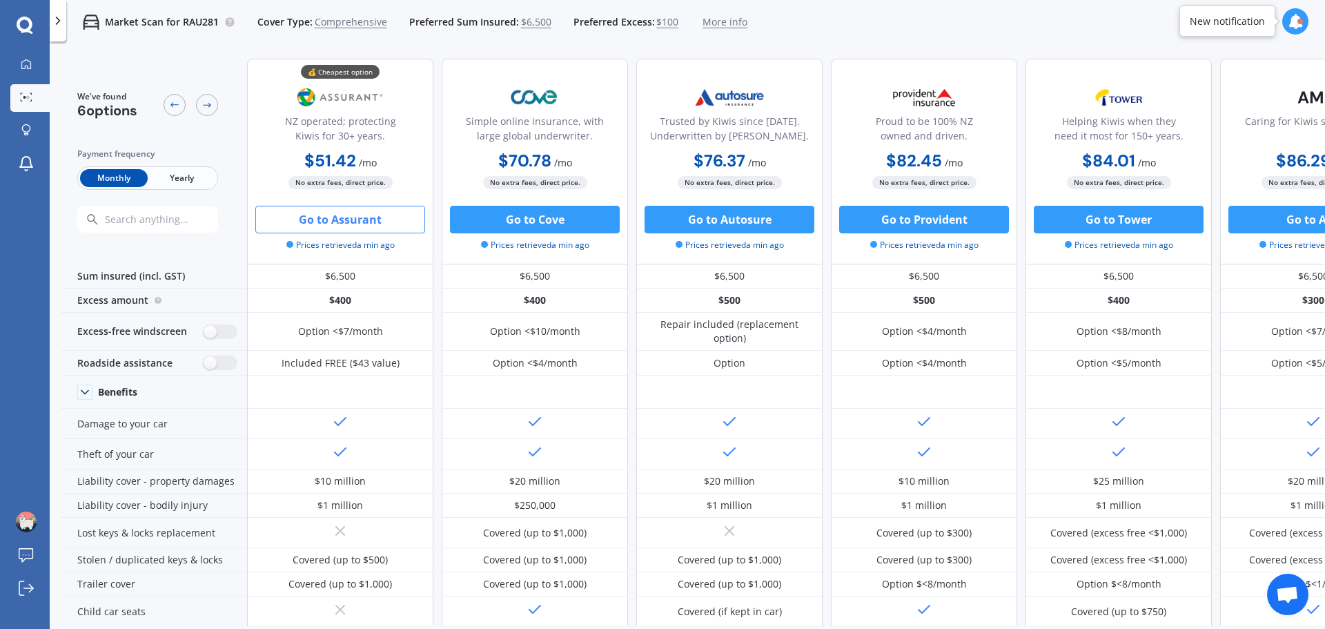
click at [338, 222] on button "Go to Assurant" at bounding box center [340, 220] width 170 height 28
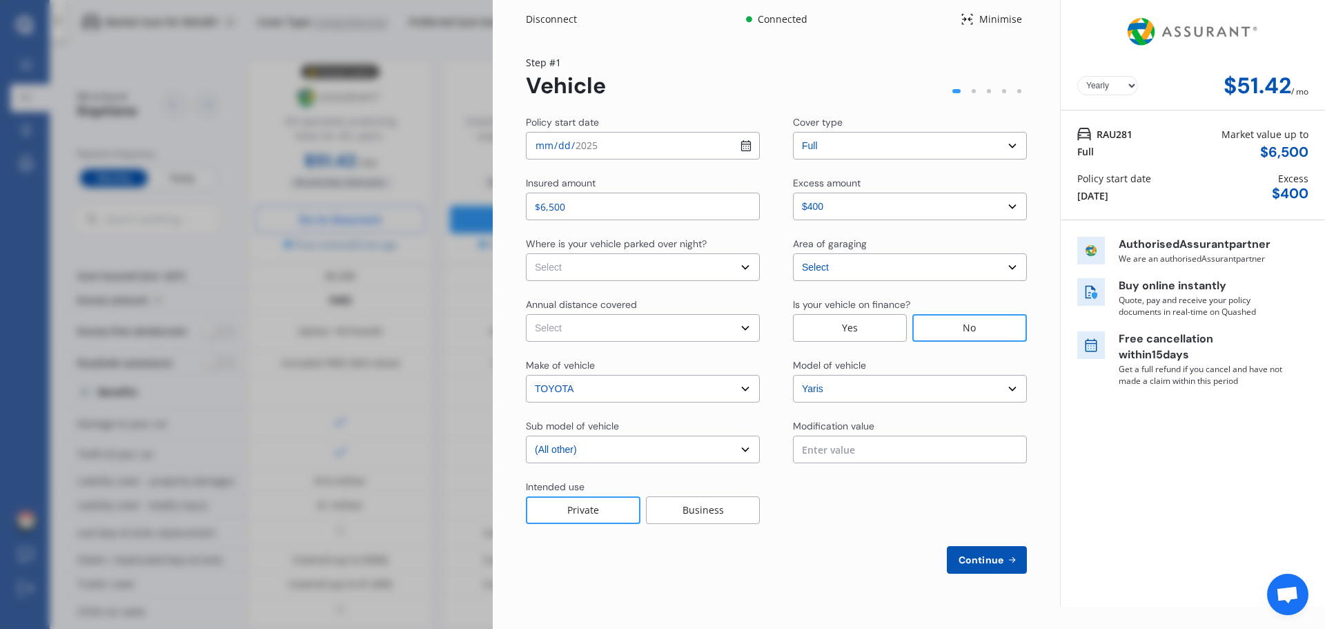
select select "Monthly"
